Goal: Transaction & Acquisition: Purchase product/service

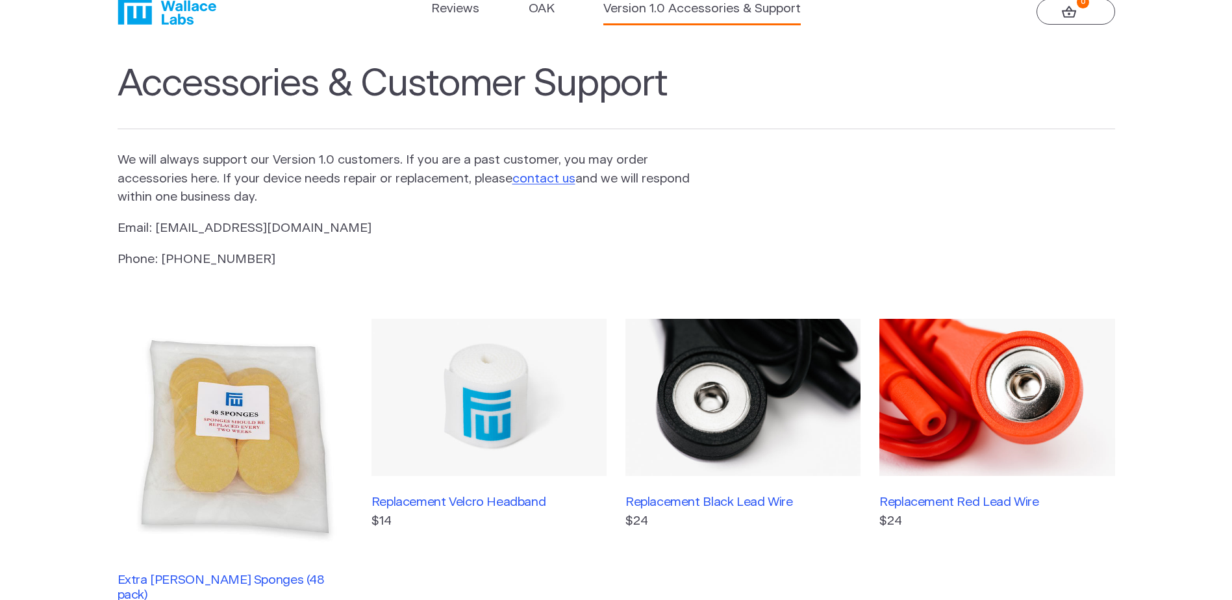
scroll to position [130, 0]
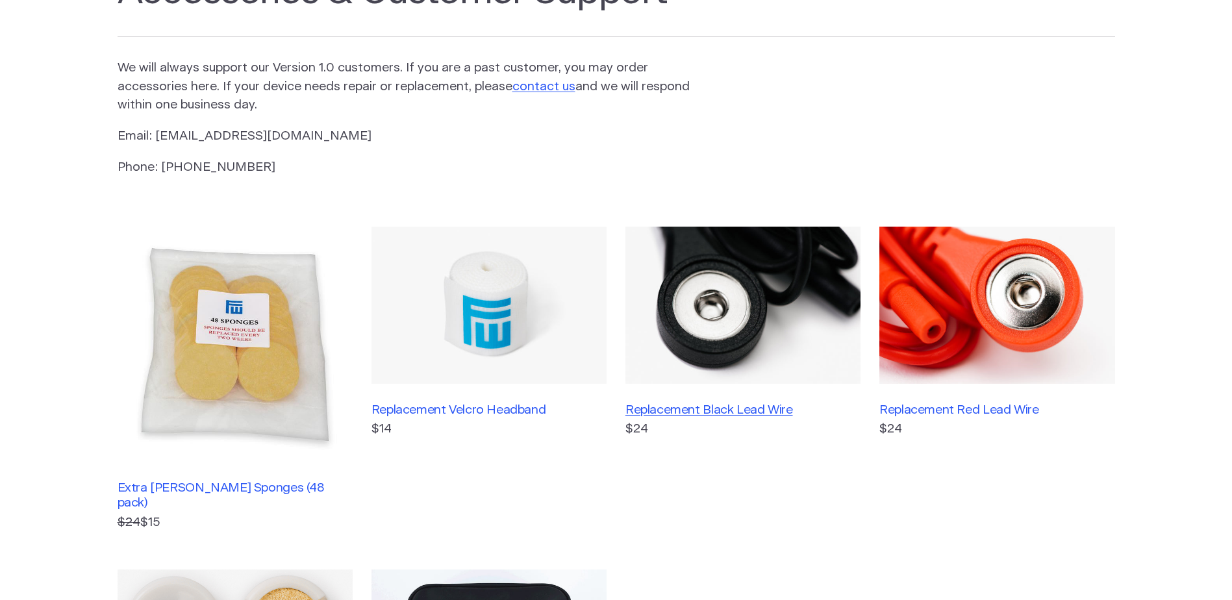
click at [749, 411] on h3 "Replacement Black Lead Wire" at bounding box center [742, 410] width 235 height 15
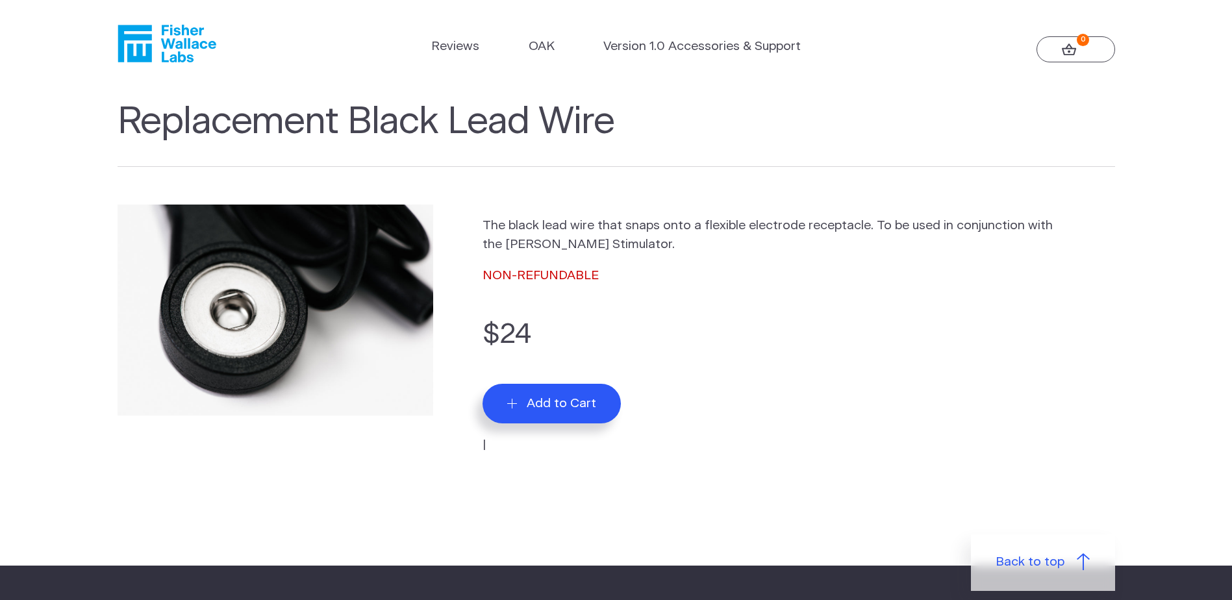
click at [578, 405] on span "Add to Cart" at bounding box center [561, 403] width 69 height 15
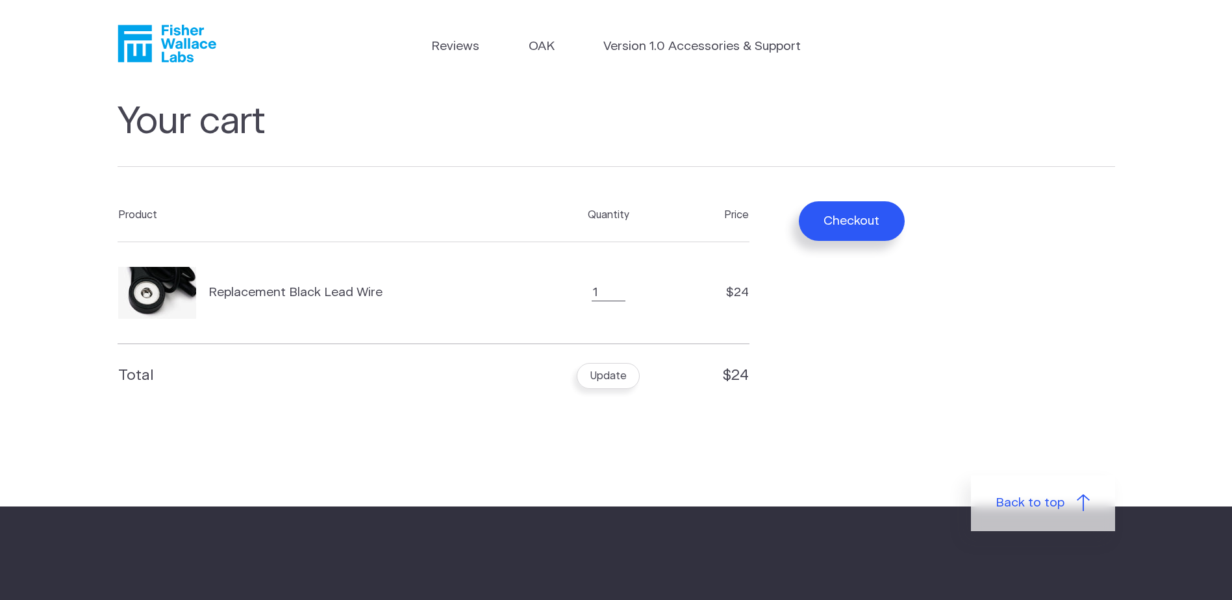
click at [169, 35] on icon "Fisher Wallace" at bounding box center [167, 44] width 99 height 38
click at [151, 51] on icon "Fisher Wallace" at bounding box center [171, 44] width 89 height 38
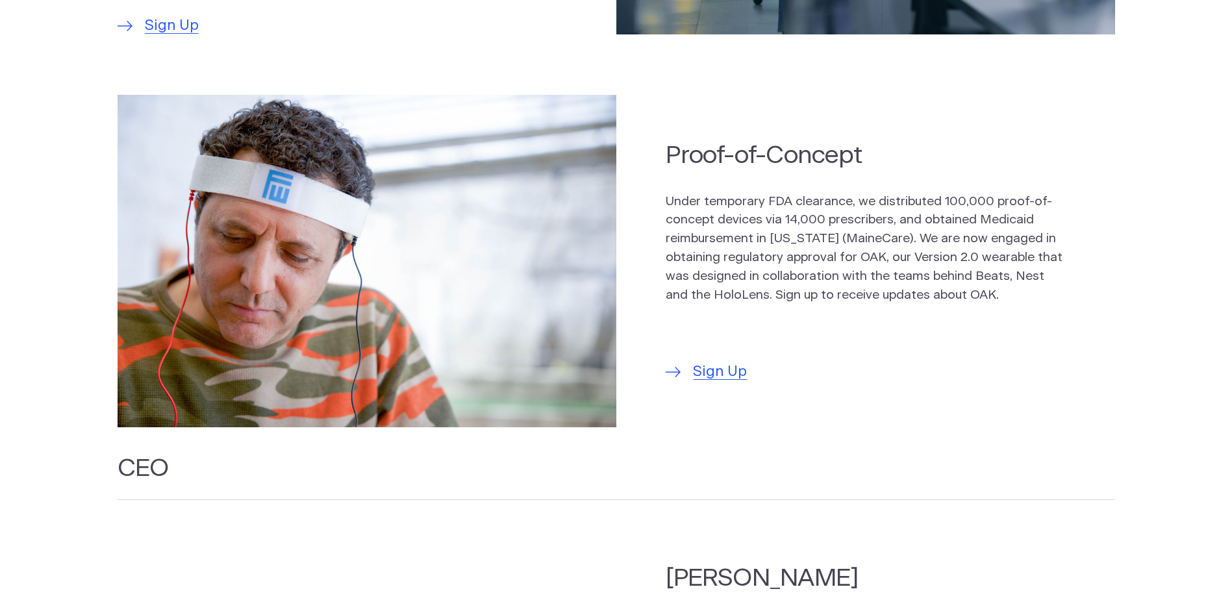
scroll to position [455, 0]
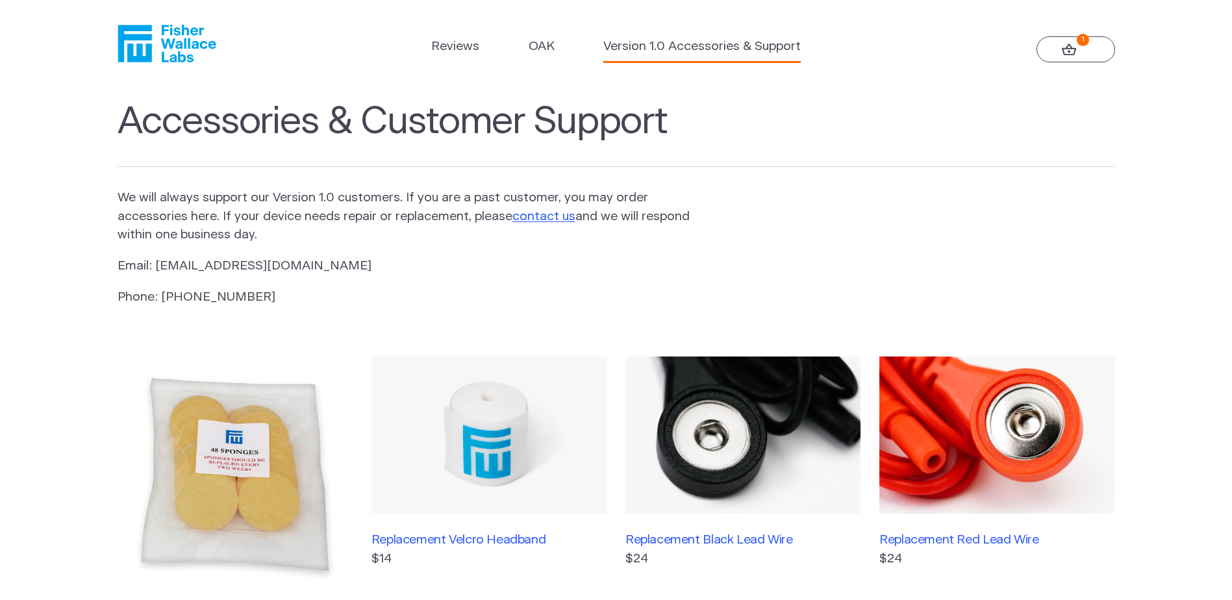
click at [990, 455] on img at bounding box center [996, 435] width 235 height 157
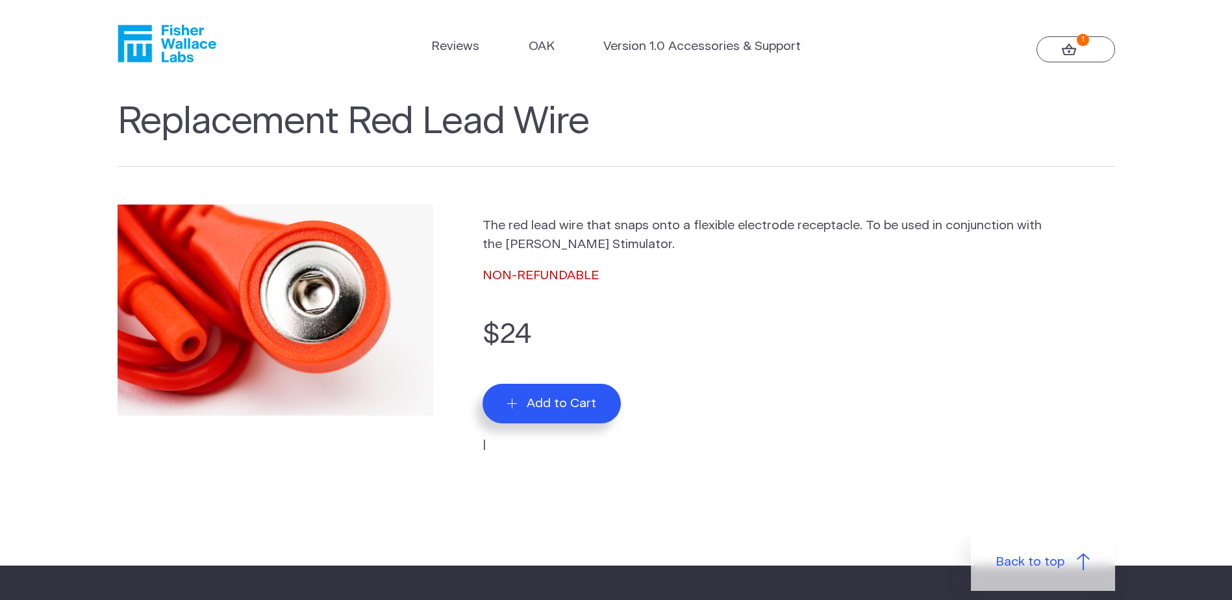
click at [569, 405] on span "Add to Cart" at bounding box center [561, 403] width 69 height 15
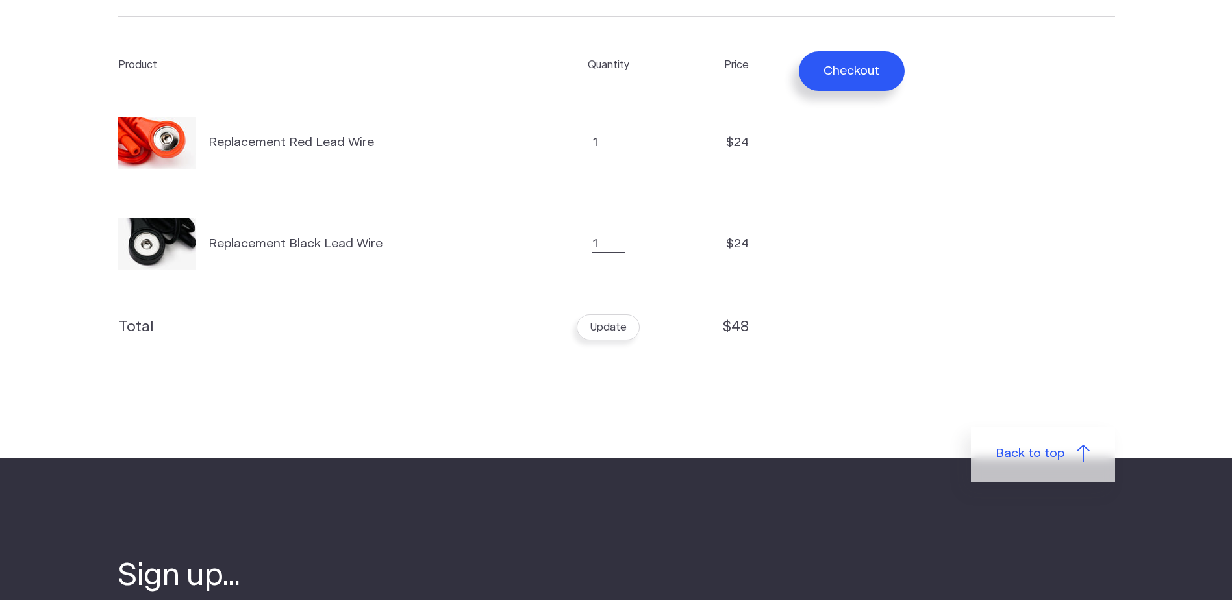
scroll to position [65, 0]
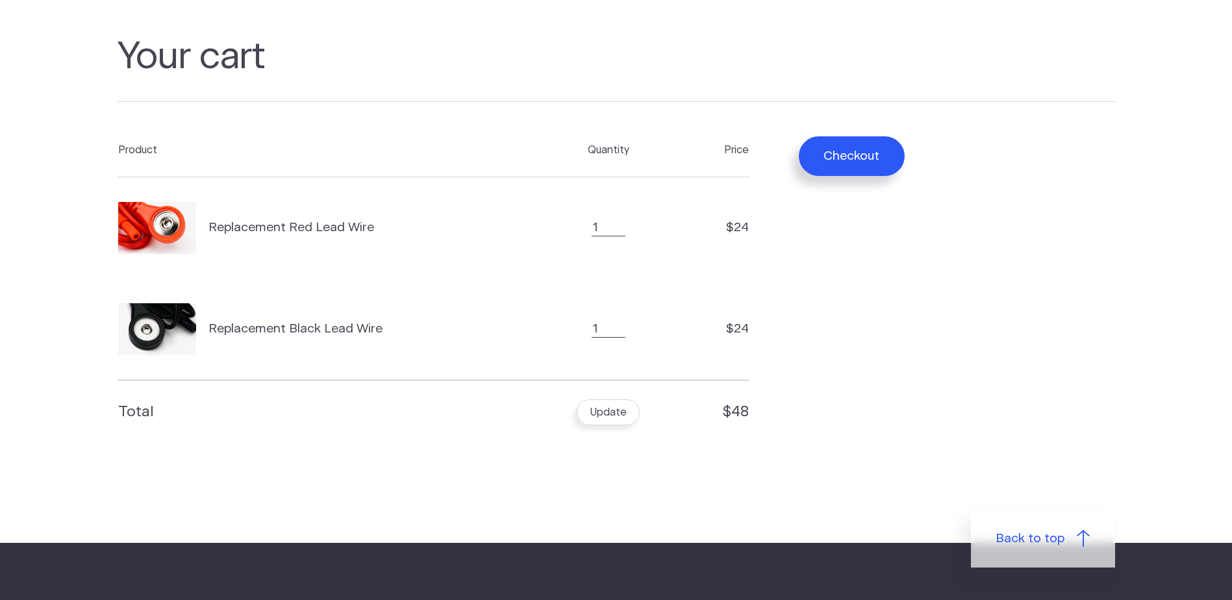
click at [845, 155] on button "Checkout" at bounding box center [852, 156] width 106 height 40
